Goal: Task Accomplishment & Management: Manage account settings

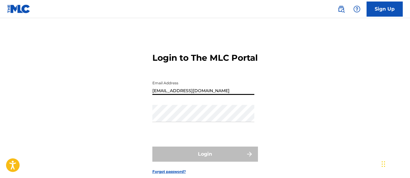
type input "[EMAIL_ADDRESS][DOMAIN_NAME]"
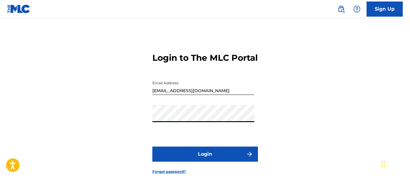
click at [205, 161] on button "Login" at bounding box center [205, 153] width 106 height 15
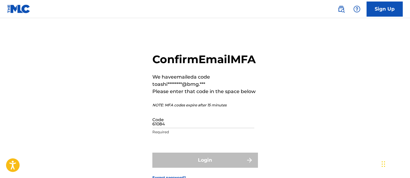
type input "610849"
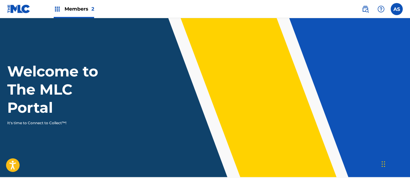
click at [57, 9] on img at bounding box center [57, 8] width 7 height 7
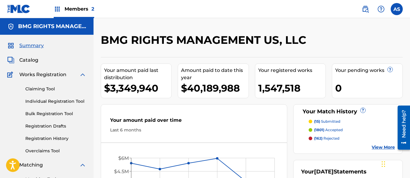
scroll to position [131, 0]
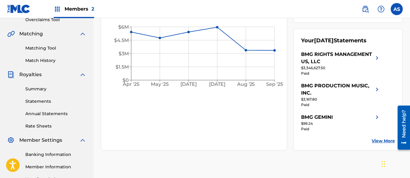
click at [56, 89] on link "Summary" at bounding box center [55, 89] width 61 height 6
